Goal: Task Accomplishment & Management: Manage account settings

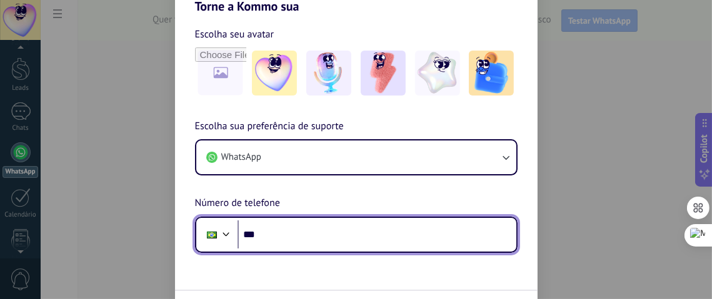
click at [291, 230] on input "***" at bounding box center [376, 235] width 279 height 29
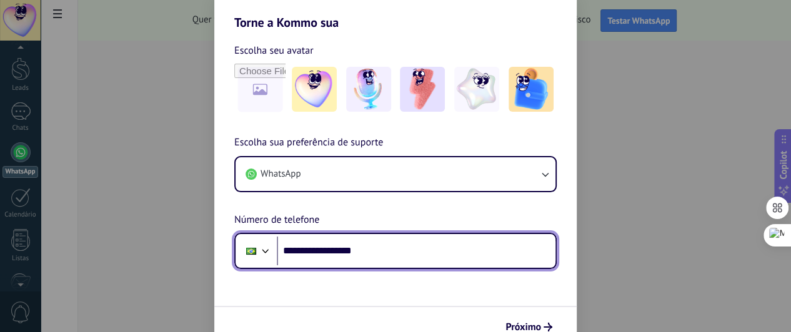
scroll to position [35, 0]
type input "**********"
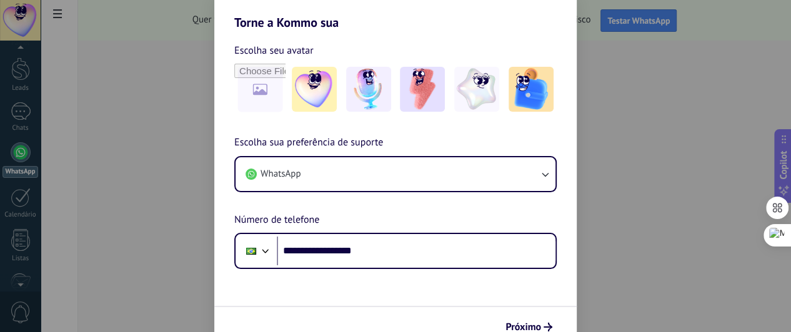
drag, startPoint x: 689, startPoint y: 2, endPoint x: 533, endPoint y: 326, distance: 359.1
click at [533, 299] on span "Próximo" at bounding box center [524, 327] width 36 height 9
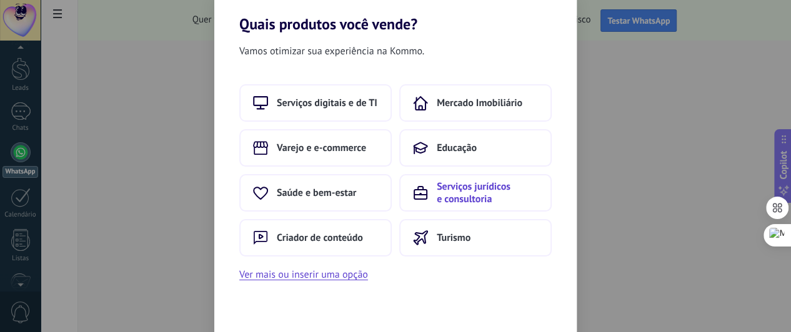
click at [477, 192] on span "Serviços jurídicos e consultoria" at bounding box center [487, 193] width 101 height 25
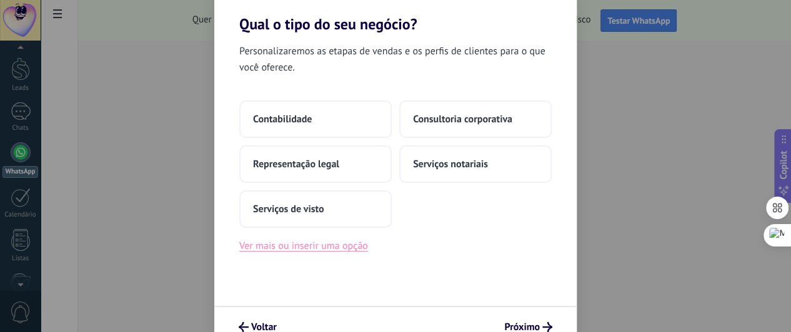
click at [325, 248] on button "Ver mais ou inserir uma opção" at bounding box center [303, 246] width 129 height 16
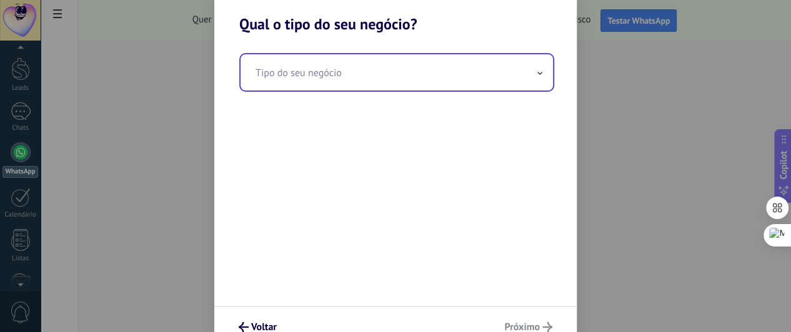
click at [446, 75] on input "text" at bounding box center [397, 72] width 312 height 36
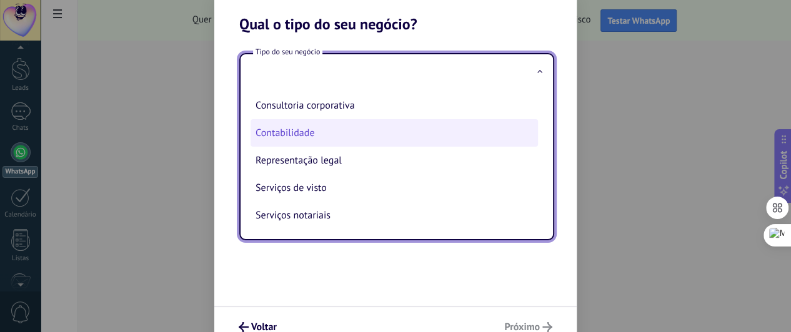
scroll to position [5, 0]
click at [326, 131] on li "Contabilidade" at bounding box center [394, 132] width 287 height 27
type input "**********"
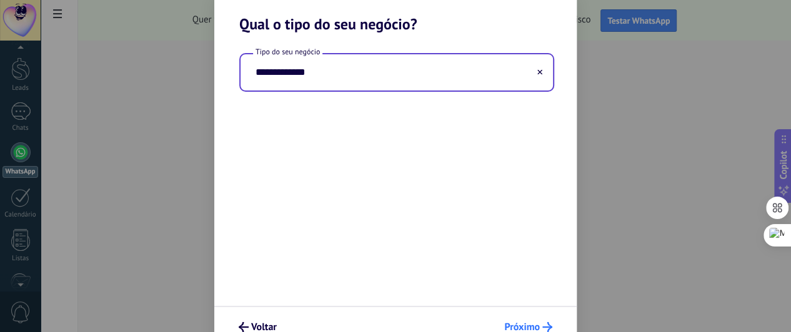
click at [531, 299] on span "Próximo" at bounding box center [522, 327] width 36 height 9
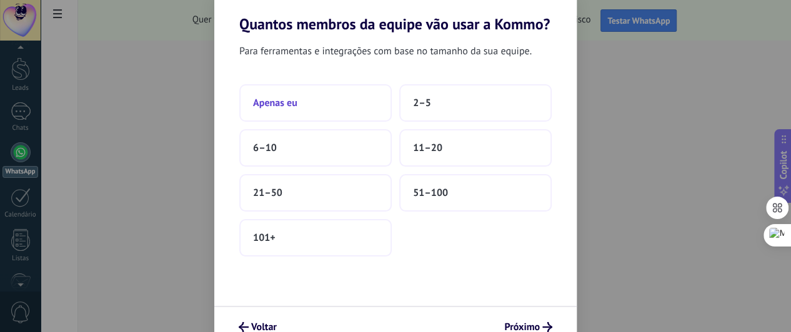
click at [287, 114] on button "Apenas eu" at bounding box center [315, 102] width 152 height 37
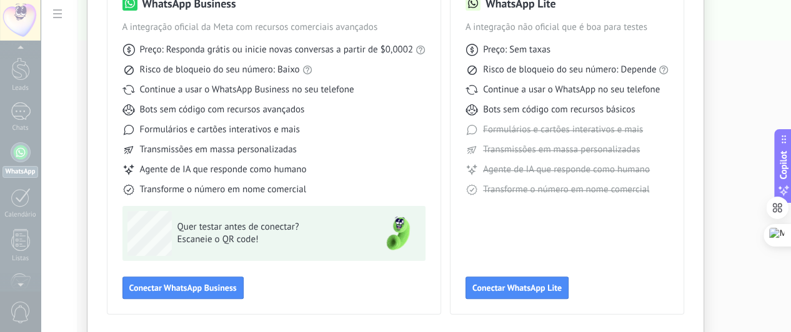
scroll to position [116, 0]
click at [511, 295] on button "Conectar WhatsApp Lite" at bounding box center [517, 287] width 103 height 22
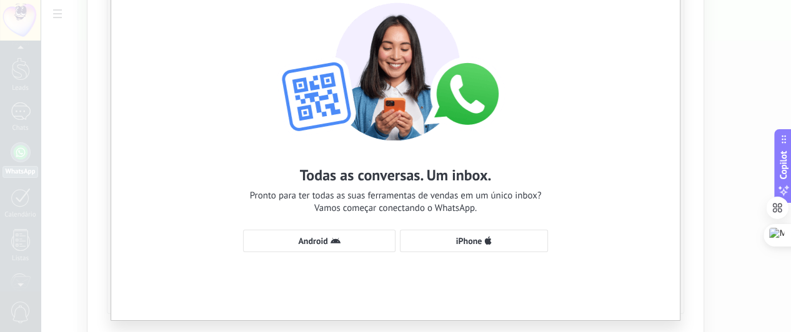
scroll to position [92, 0]
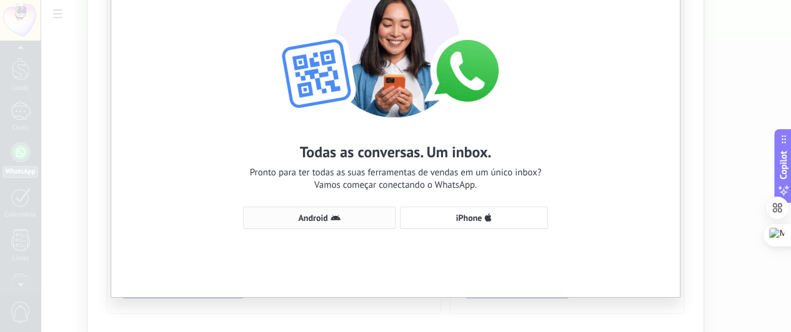
click at [354, 217] on span "Android" at bounding box center [319, 218] width 139 height 10
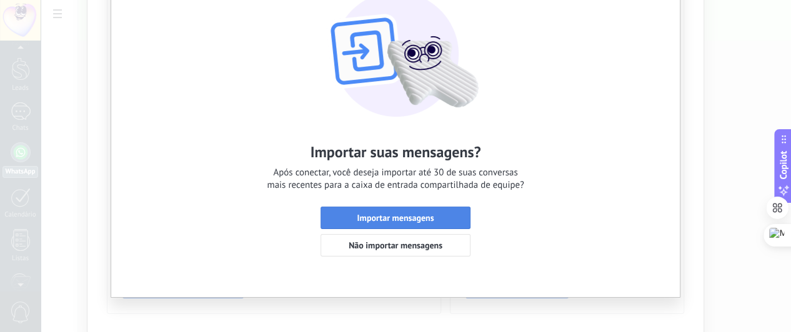
click at [391, 218] on span "Importar mensagens" at bounding box center [395, 218] width 77 height 9
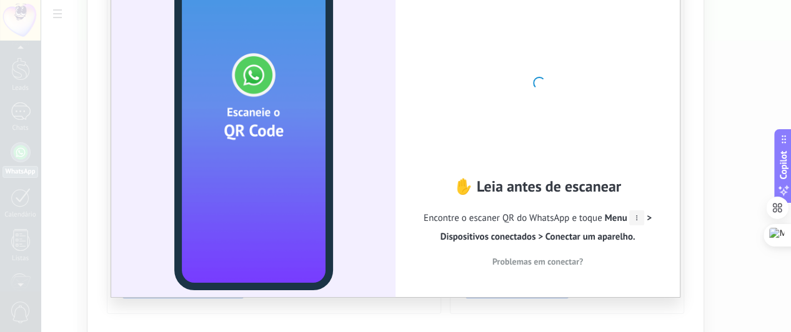
click at [635, 217] on icon at bounding box center [636, 218] width 15 height 15
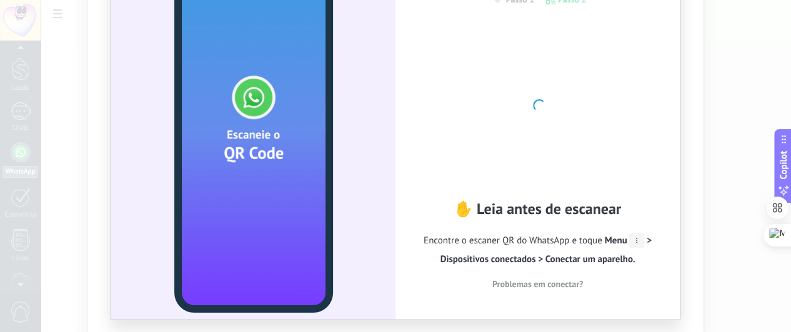
scroll to position [23, 0]
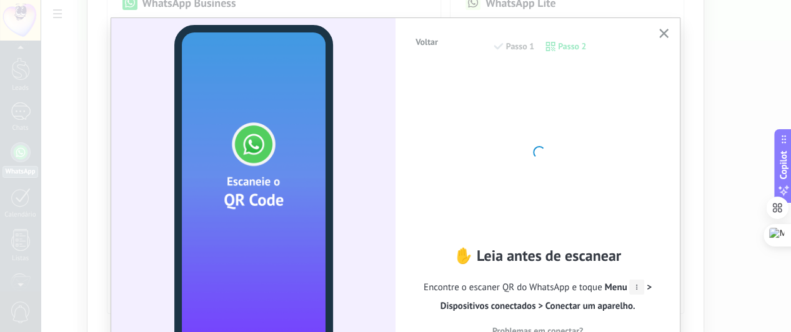
click at [556, 46] on div "Voltar Passo 1 Passo 2" at bounding box center [537, 53] width 247 height 32
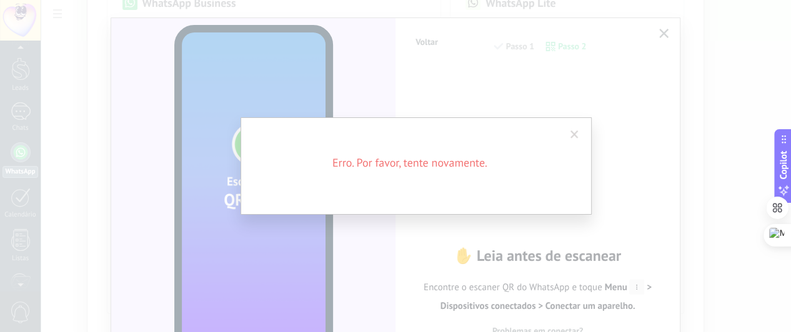
click at [648, 286] on div "Erro. Por favor, tente novamente." at bounding box center [416, 166] width 750 height 332
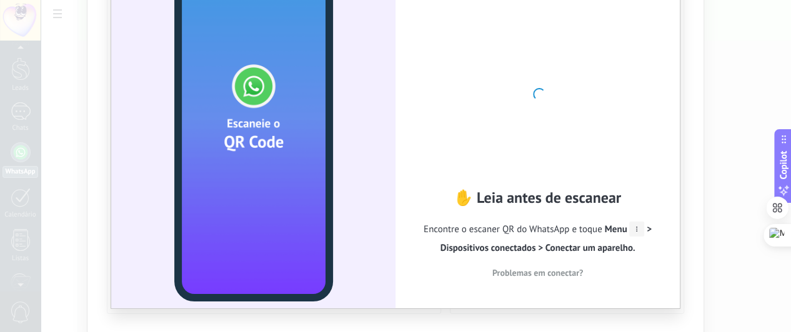
scroll to position [98, 0]
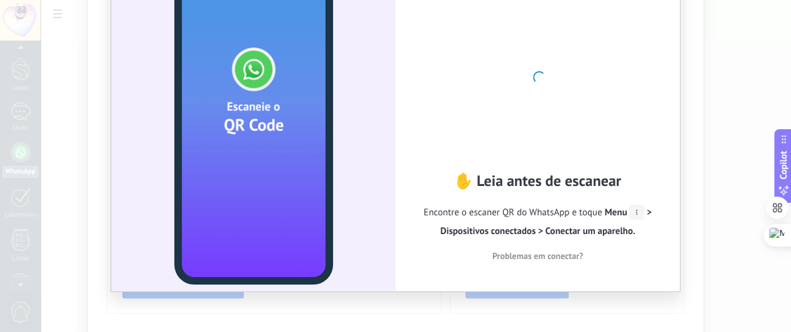
click at [574, 236] on span "Menu > Dispositivos conectados > Conectar um aparelho." at bounding box center [546, 222] width 211 height 31
click at [439, 94] on div "✋ Leia antes de escanear Encontre o escaner QR do WhatsApp e toque Menu > Dispo…" at bounding box center [537, 133] width 247 height 279
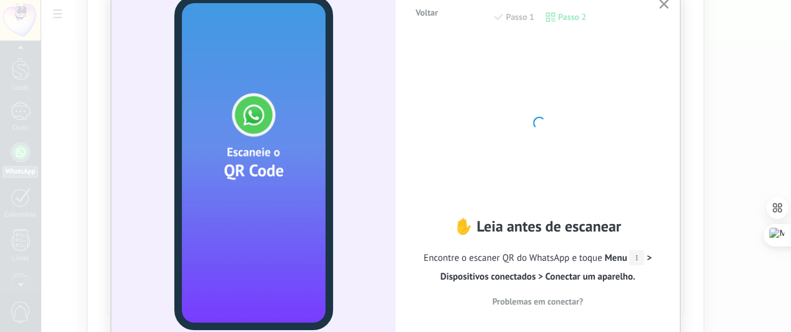
scroll to position [52, 0]
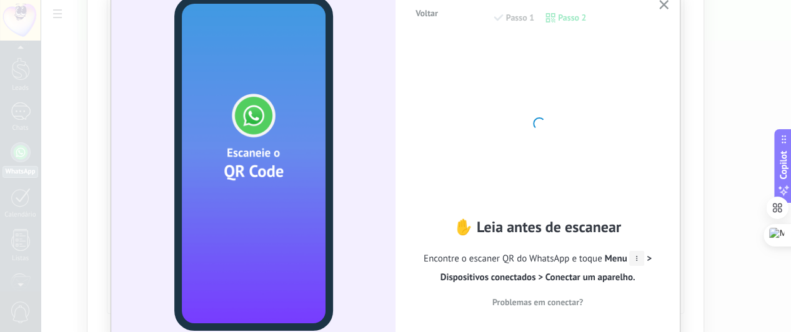
click at [603, 274] on span "Menu > Dispositivos conectados > Conectar um aparelho." at bounding box center [546, 268] width 211 height 31
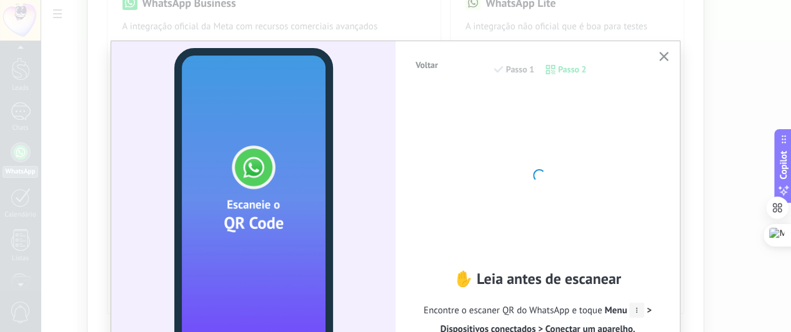
scroll to position [0, 0]
click at [564, 66] on div "Voltar Passo 1 Passo 2" at bounding box center [537, 76] width 247 height 32
click at [667, 57] on button "button" at bounding box center [664, 57] width 16 height 17
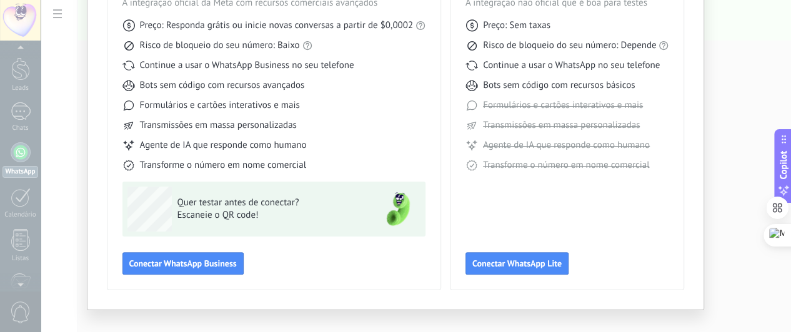
scroll to position [111, 0]
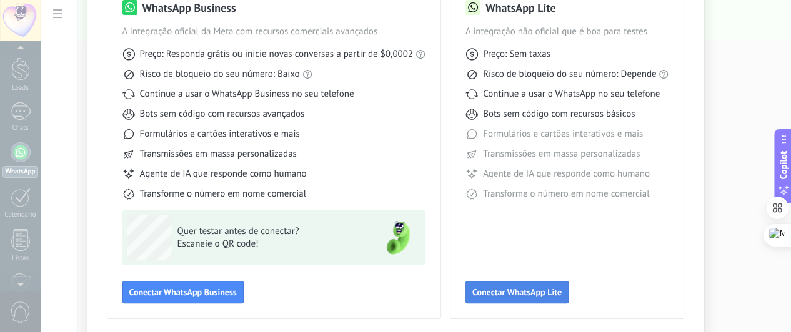
click at [529, 293] on span "Conectar WhatsApp Lite" at bounding box center [516, 292] width 89 height 9
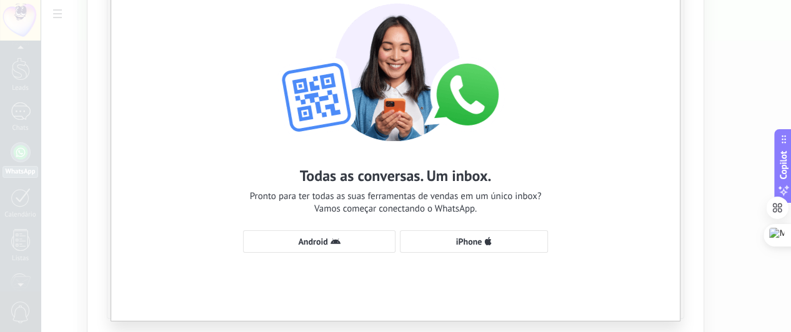
scroll to position [69, 0]
click at [342, 242] on span "Android" at bounding box center [319, 241] width 139 height 10
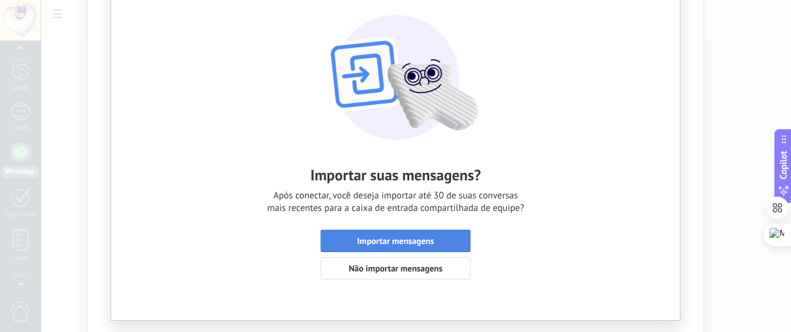
click at [414, 243] on span "Importar mensagens" at bounding box center [395, 241] width 77 height 9
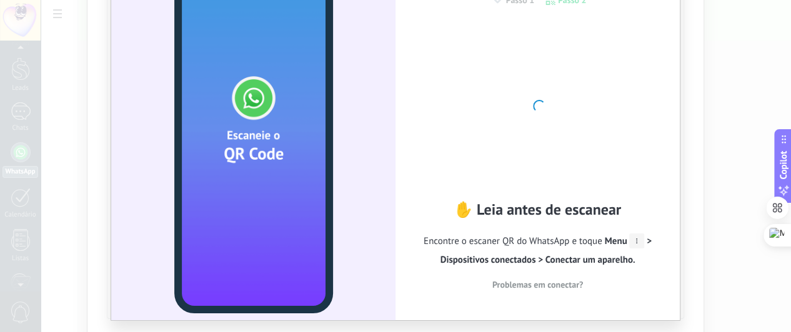
click at [612, 248] on span "Encontre o escaner QR do WhatsApp e toque Menu > Dispositivos conectados > Cone…" at bounding box center [537, 250] width 247 height 37
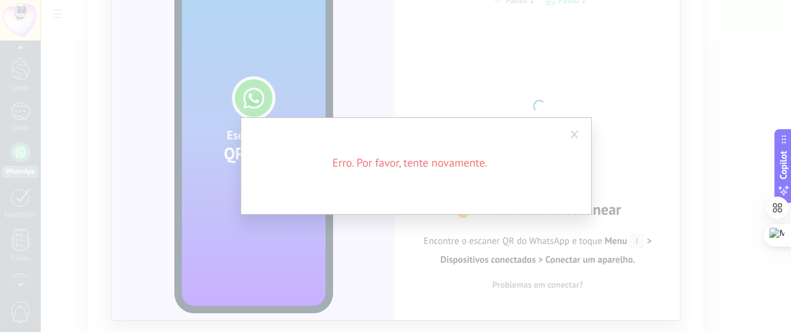
click at [544, 263] on div "Erro. Por favor, tente novamente." at bounding box center [416, 166] width 750 height 332
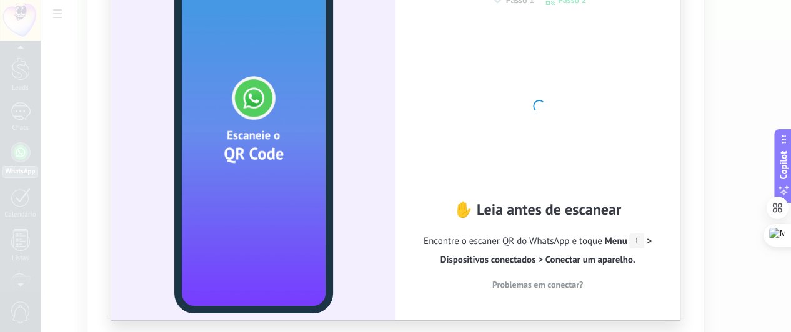
click at [542, 159] on div at bounding box center [537, 104] width 137 height 137
click at [511, 123] on div at bounding box center [537, 104] width 137 height 137
click at [526, 260] on span "Menu > Dispositivos conectados > Conectar um aparelho." at bounding box center [546, 251] width 211 height 31
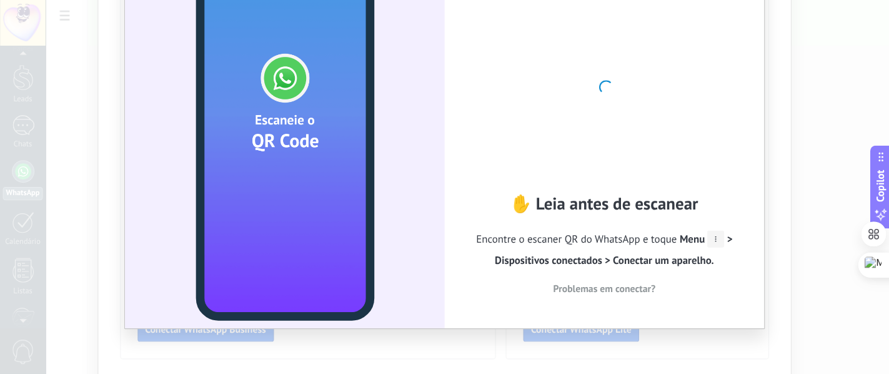
scroll to position [56, 0]
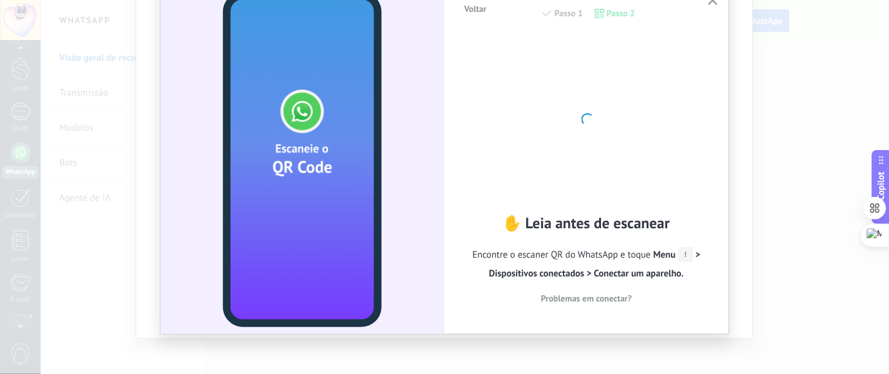
drag, startPoint x: 737, startPoint y: 1, endPoint x: 523, endPoint y: 147, distance: 259.3
click at [523, 147] on div at bounding box center [586, 117] width 137 height 137
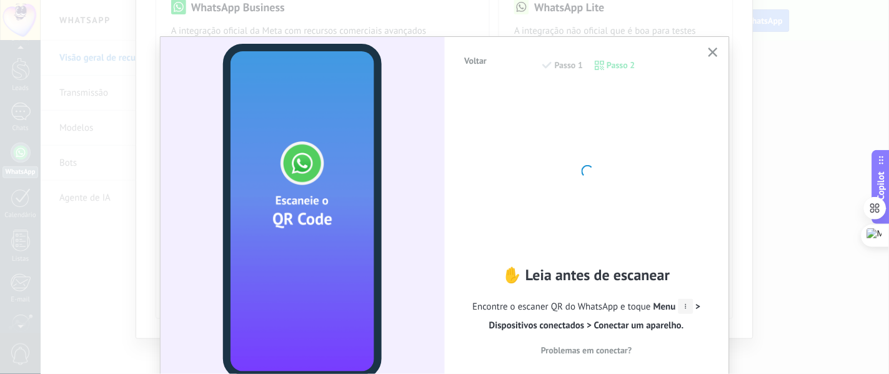
scroll to position [0, 0]
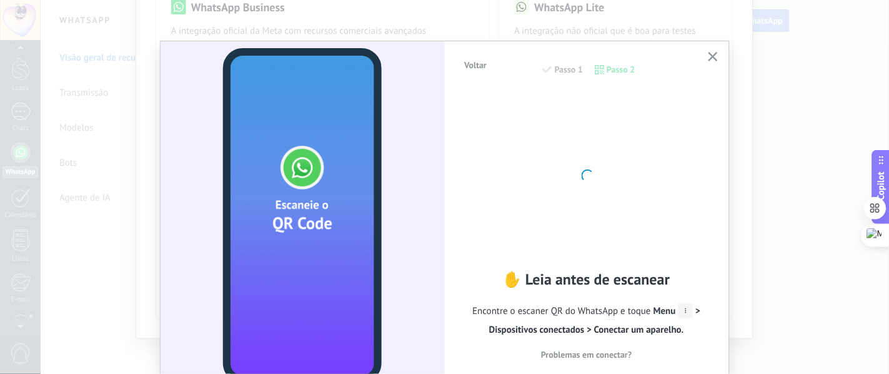
click at [565, 299] on span "Problemas em conectar?" at bounding box center [586, 354] width 91 height 9
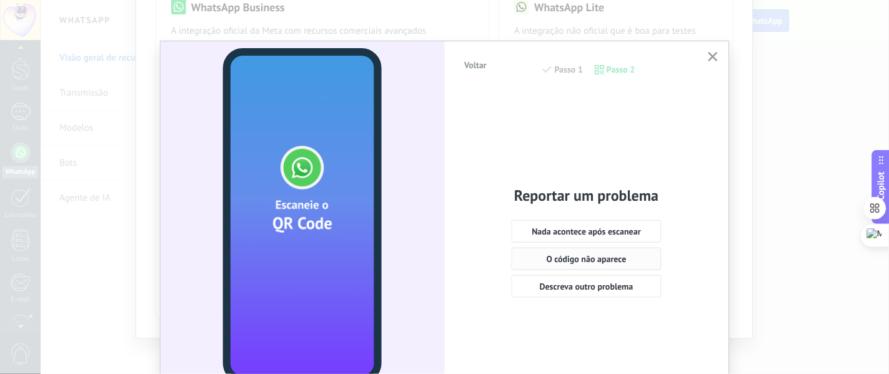
click at [595, 256] on span "O código não aparece" at bounding box center [587, 258] width 80 height 9
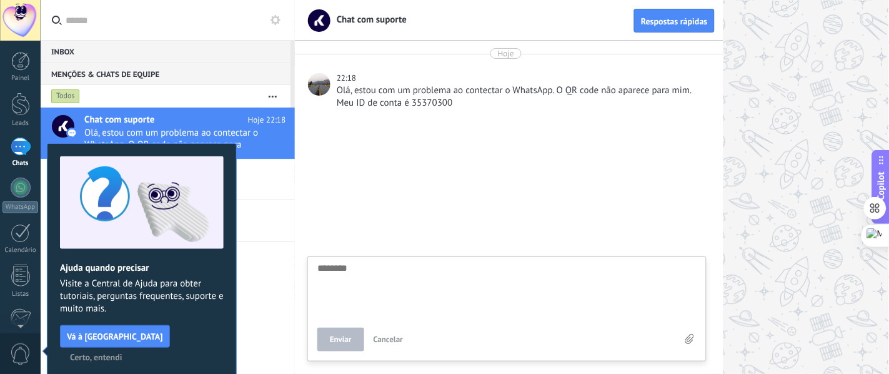
click at [399, 275] on textarea at bounding box center [506, 288] width 379 height 51
type textarea "*"
type textarea "**"
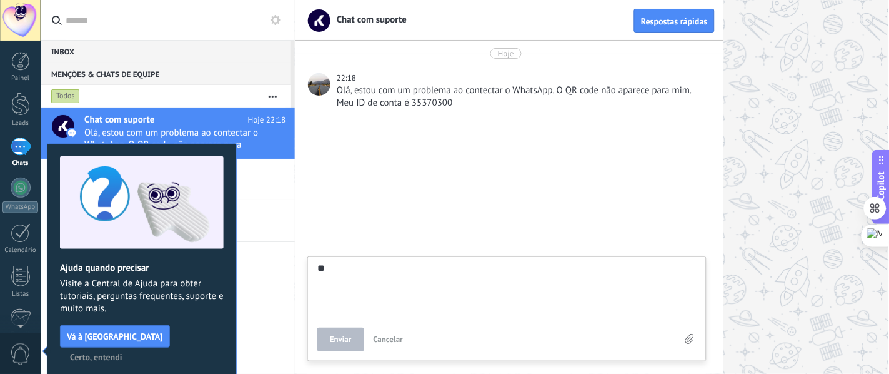
type textarea "***"
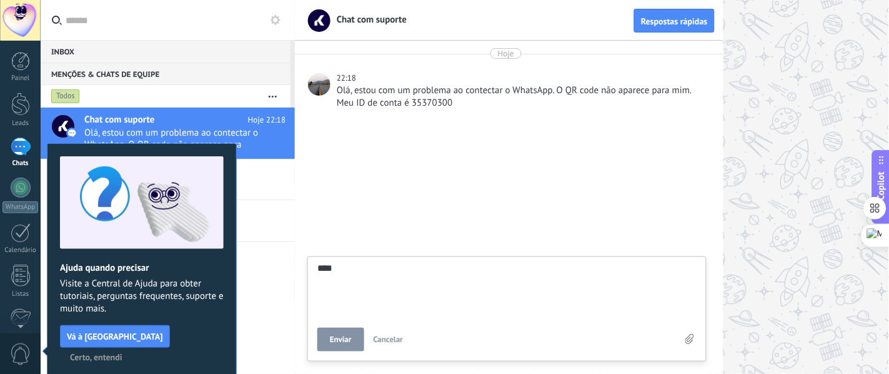
click at [348, 299] on span "Enviar" at bounding box center [341, 339] width 22 height 9
type textarea "********"
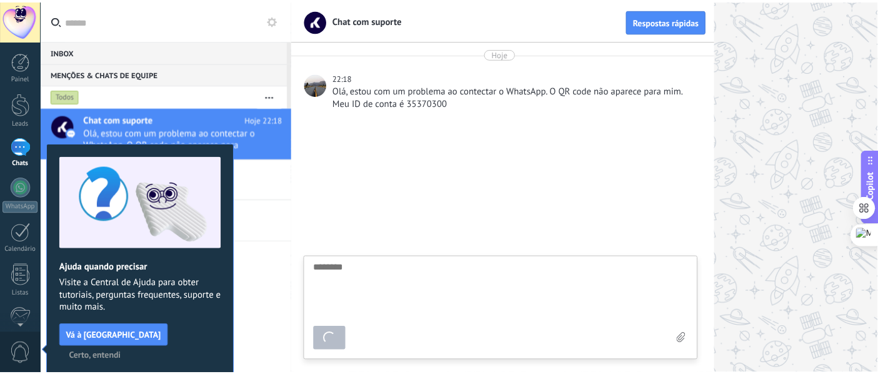
scroll to position [12, 0]
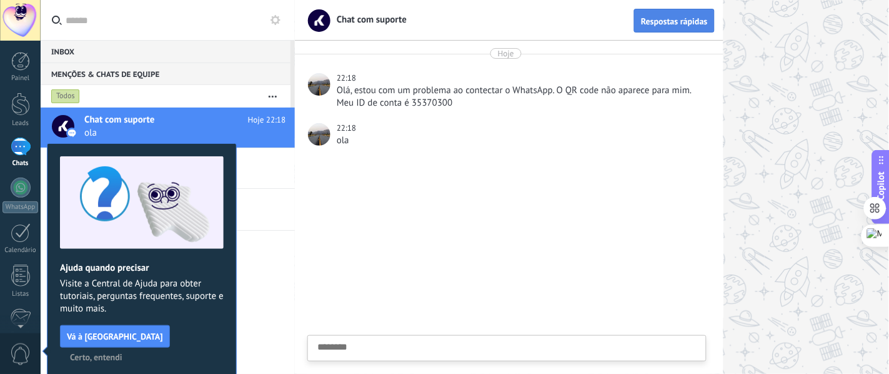
click at [679, 17] on span "Respostas rápidas" at bounding box center [674, 21] width 67 height 9
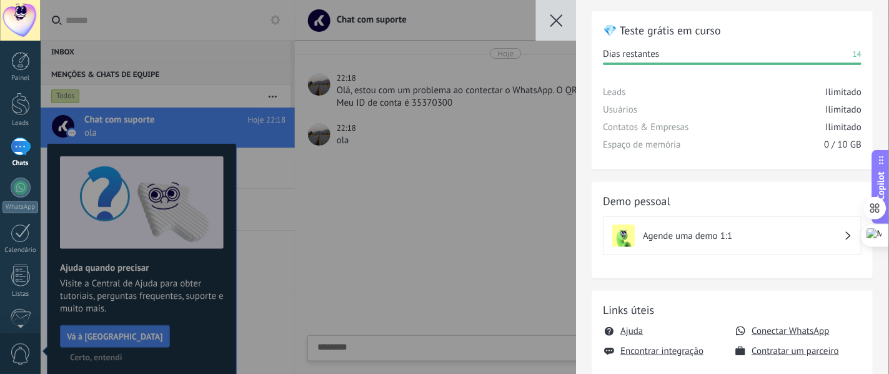
click at [568, 9] on button "button" at bounding box center [556, 20] width 41 height 41
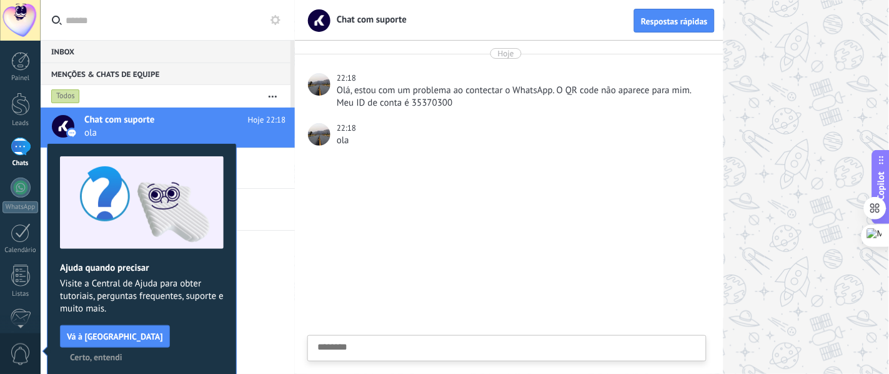
drag, startPoint x: 222, startPoint y: 317, endPoint x: 112, endPoint y: 22, distance: 314.8
click at [222, 299] on div "Ajuda quando precisar Visite a Central de Ajuda para obter tutoriais, perguntas…" at bounding box center [142, 261] width 190 height 236
click at [122, 299] on span "Certo, entendi" at bounding box center [96, 356] width 52 height 9
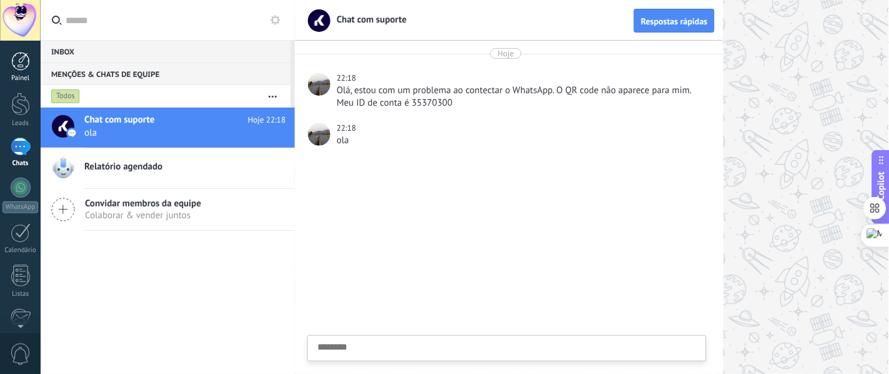
click at [14, 67] on div at bounding box center [20, 61] width 19 height 19
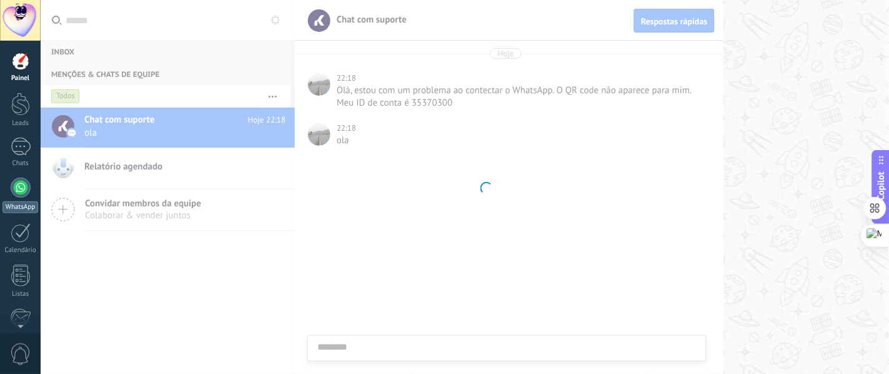
click at [13, 196] on link "WhatsApp" at bounding box center [20, 195] width 41 height 36
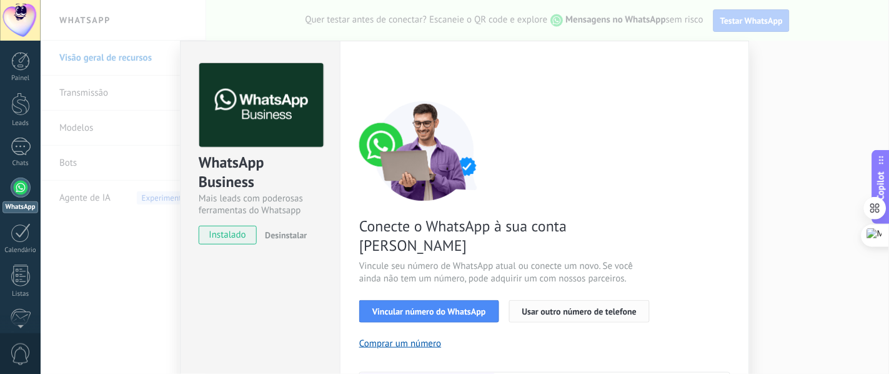
click at [563, 299] on span "Usar outro número de telefone" at bounding box center [579, 311] width 115 height 9
click at [11, 147] on div at bounding box center [21, 146] width 20 height 18
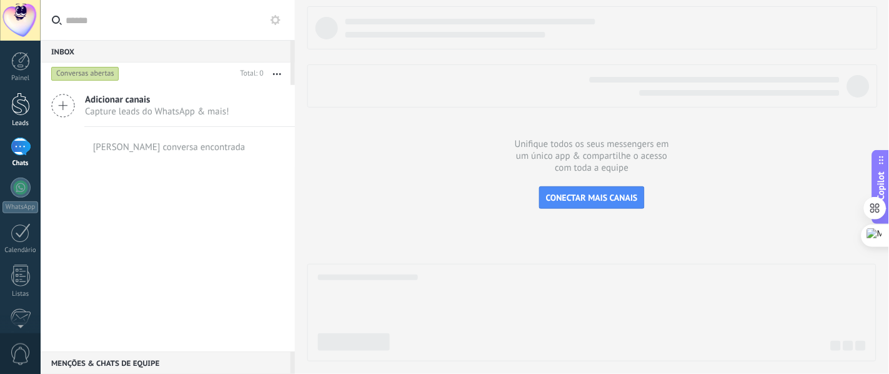
click at [25, 110] on div at bounding box center [20, 103] width 19 height 23
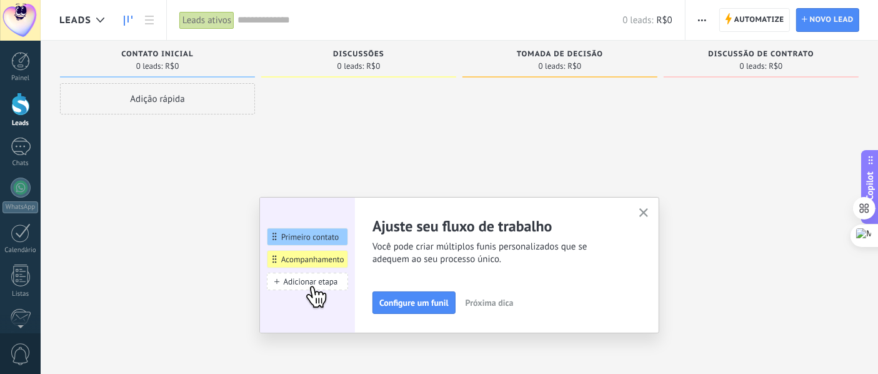
click at [647, 213] on icon "button" at bounding box center [643, 212] width 9 height 9
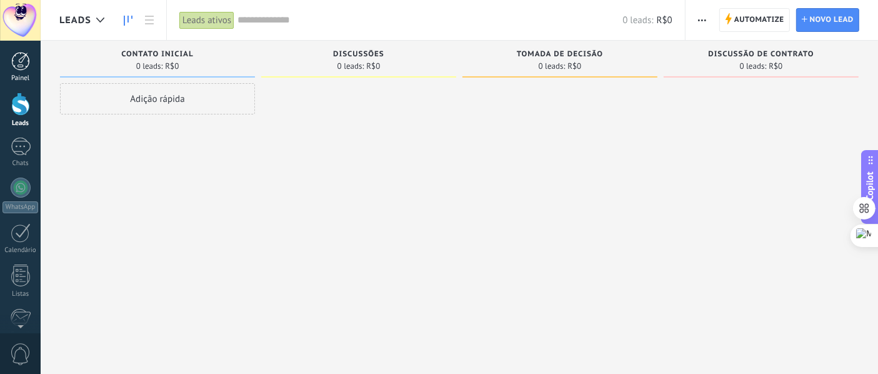
click at [23, 61] on div at bounding box center [20, 61] width 19 height 19
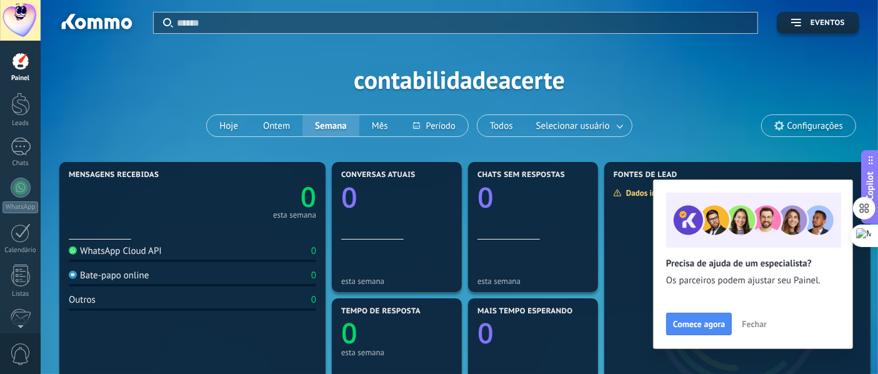
click at [711, 299] on span "Fechar" at bounding box center [754, 323] width 25 height 9
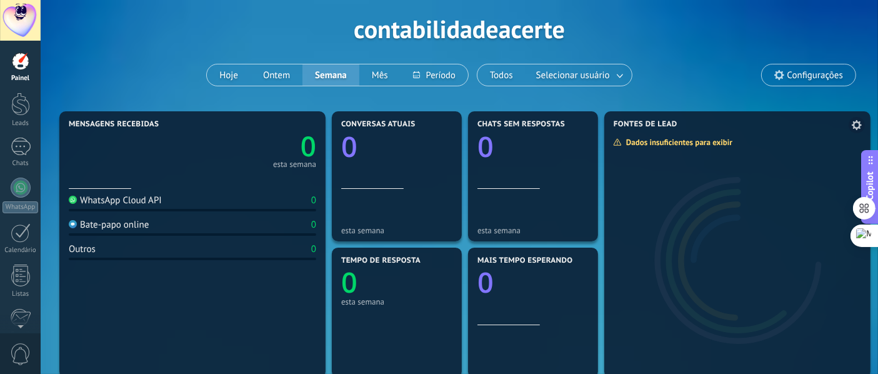
scroll to position [52, 0]
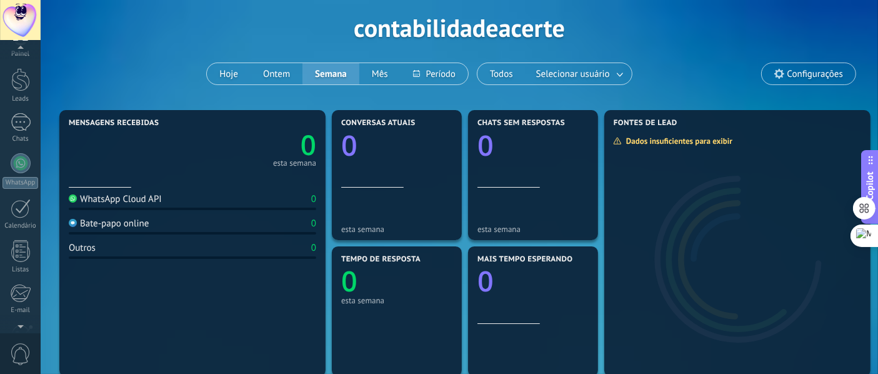
click at [16, 299] on div at bounding box center [20, 323] width 41 height 19
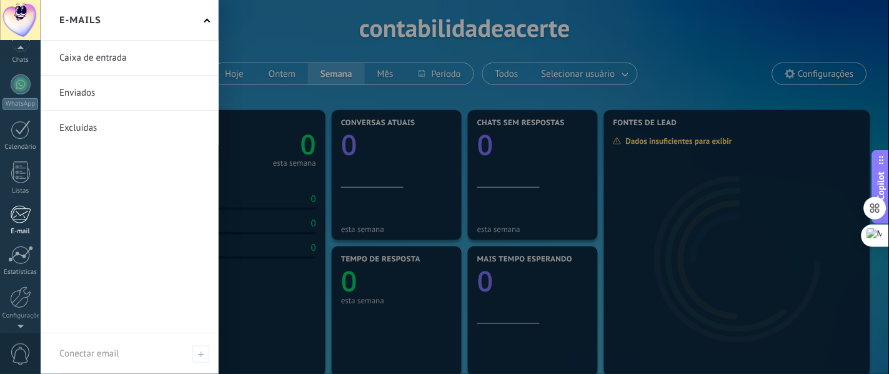
click at [26, 214] on div at bounding box center [20, 214] width 21 height 19
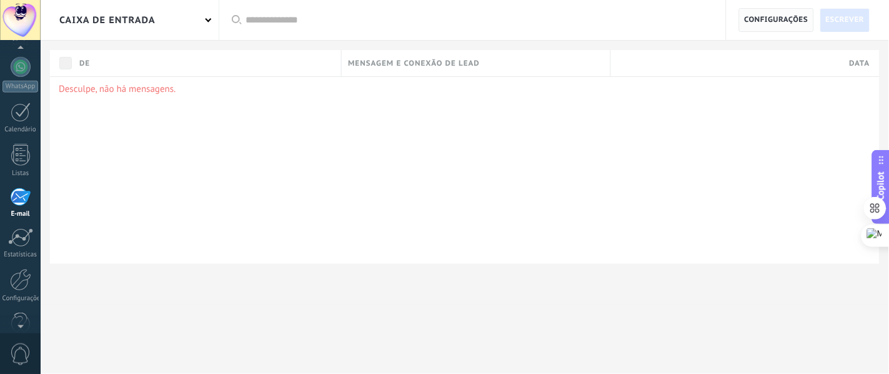
click at [711, 30] on span "Configurações" at bounding box center [777, 20] width 64 height 22
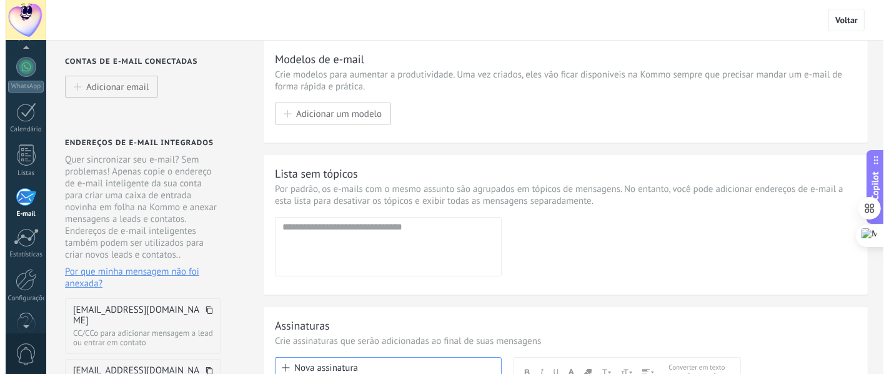
scroll to position [146, 0]
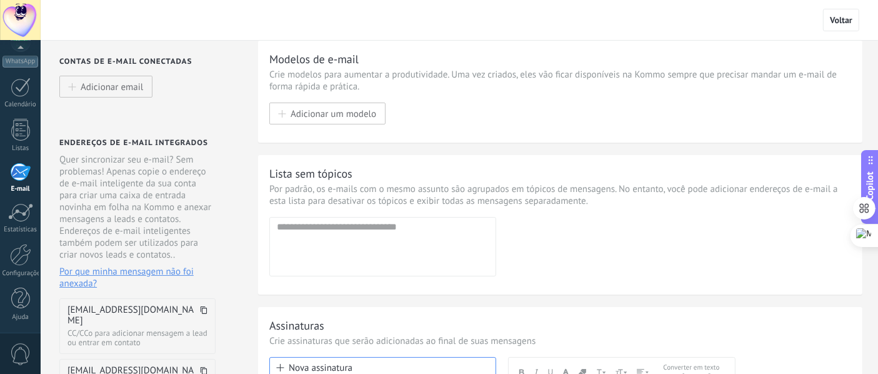
click at [16, 299] on span "0" at bounding box center [20, 354] width 21 height 22
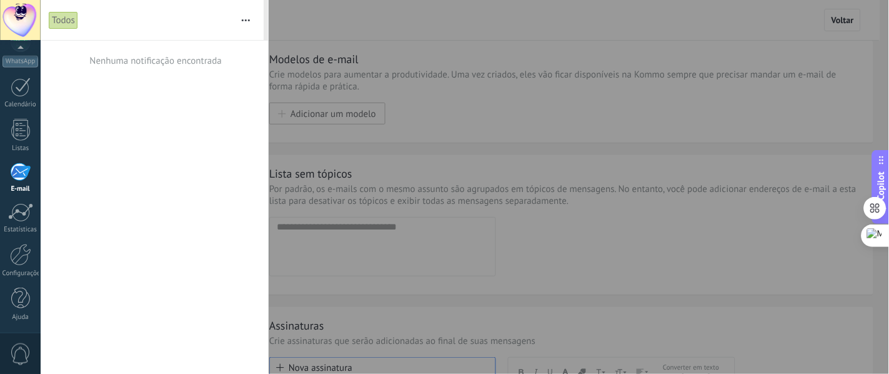
scroll to position [121, 0]
click at [245, 17] on button "button" at bounding box center [245, 20] width 27 height 40
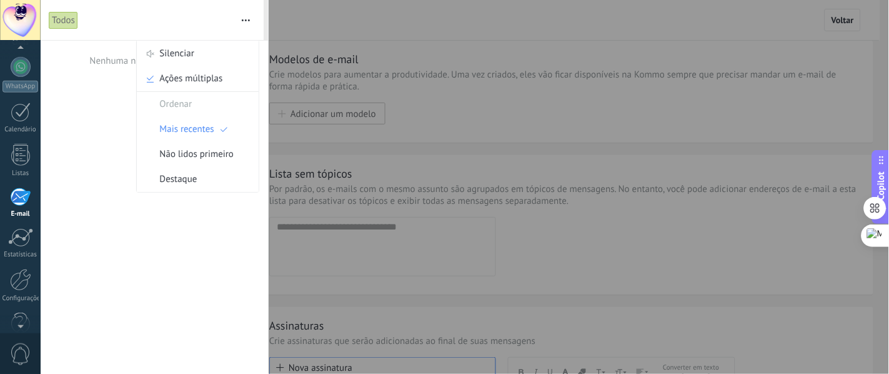
click at [245, 17] on button "button" at bounding box center [245, 20] width 27 height 40
click at [11, 118] on div at bounding box center [21, 111] width 20 height 19
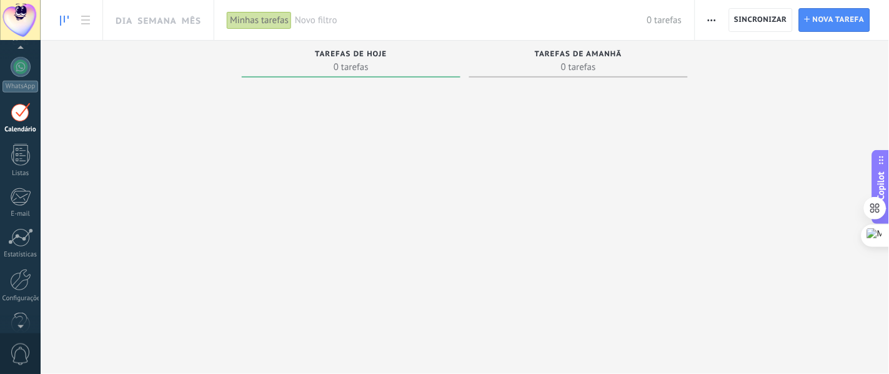
scroll to position [36, 0]
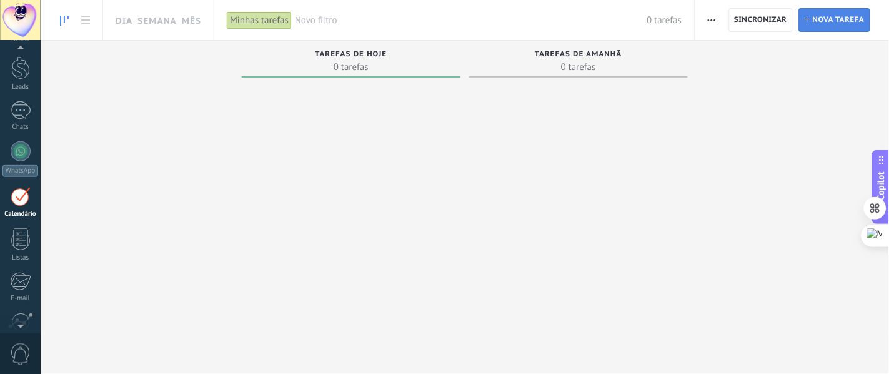
click at [711, 24] on span "Nova tarefa" at bounding box center [839, 20] width 52 height 22
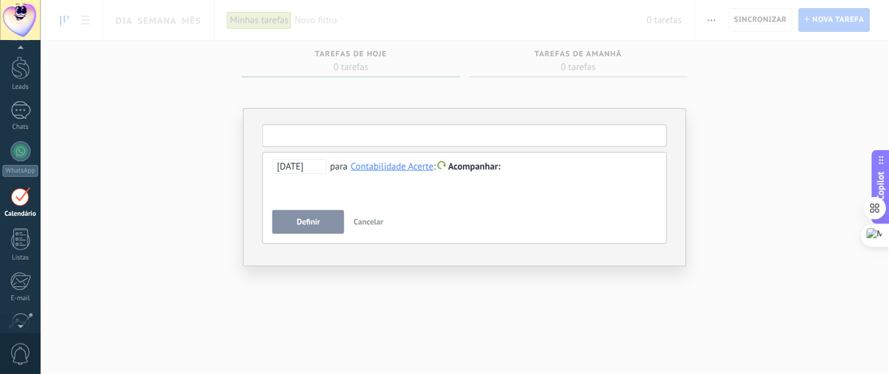
click at [349, 130] on input "text" at bounding box center [464, 135] width 405 height 22
click at [369, 224] on span "Cancelar" at bounding box center [369, 221] width 30 height 11
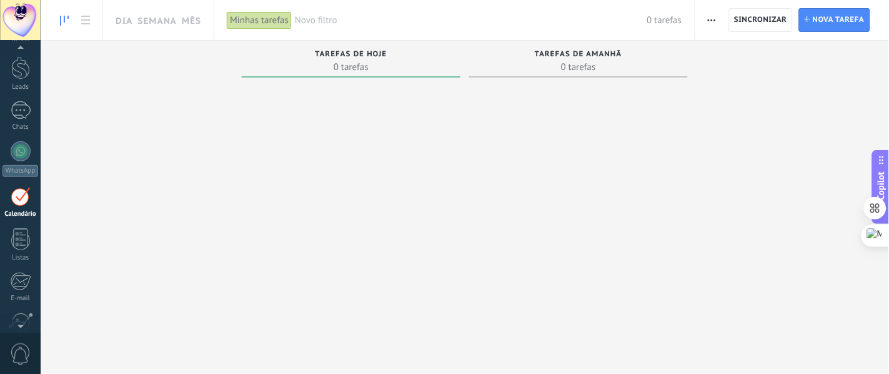
click at [571, 59] on div "Tarefas de amanhã" at bounding box center [579, 55] width 206 height 11
click at [11, 67] on div at bounding box center [20, 67] width 19 height 23
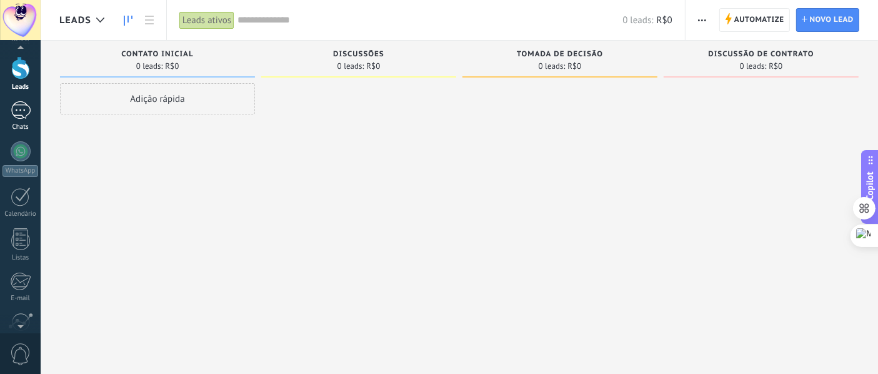
click at [22, 117] on div at bounding box center [21, 110] width 20 height 18
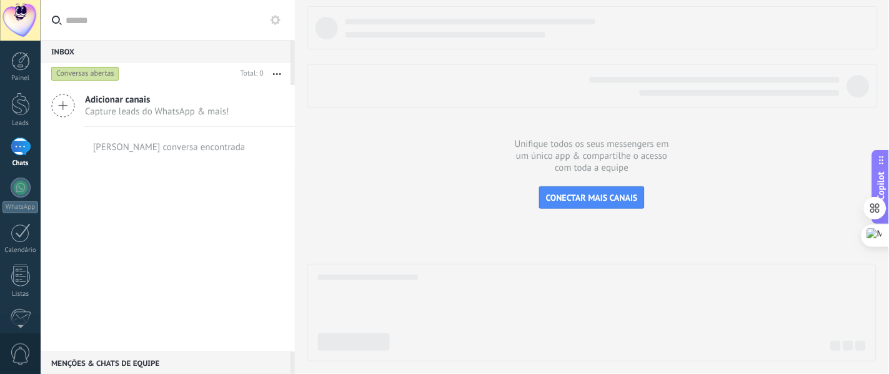
click at [54, 108] on icon at bounding box center [63, 106] width 24 height 24
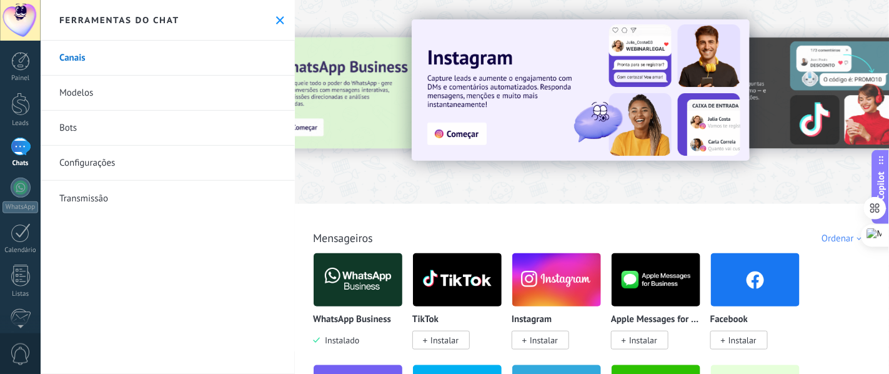
click at [108, 157] on link "Configurações" at bounding box center [168, 163] width 254 height 35
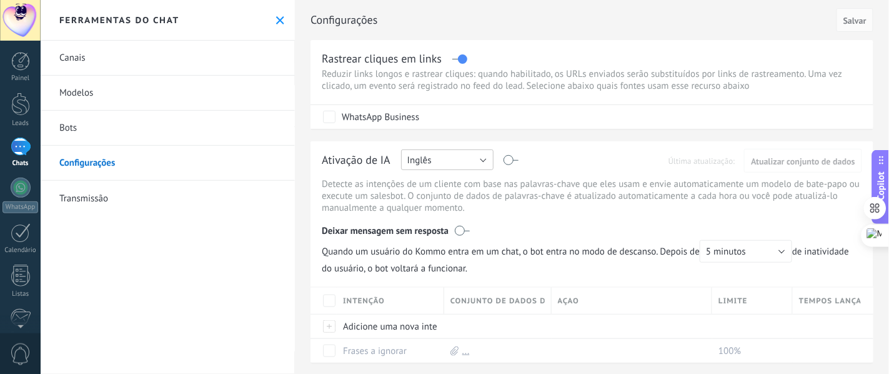
click at [479, 161] on button "Inglês" at bounding box center [447, 159] width 92 height 21
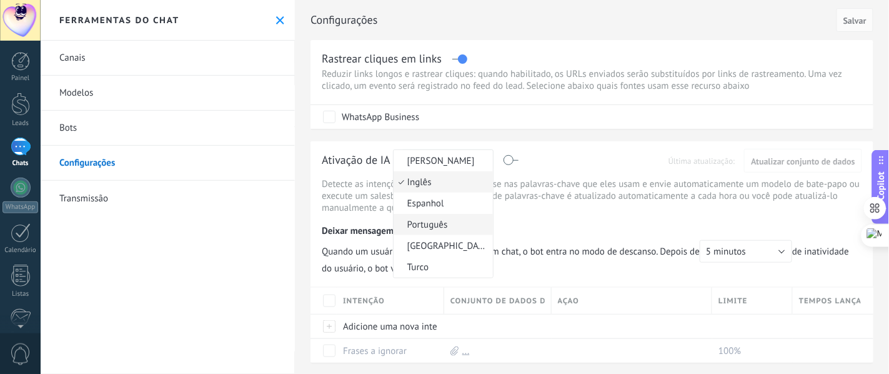
click at [429, 227] on span "Português" at bounding box center [442, 225] width 96 height 12
